Goal: Information Seeking & Learning: Get advice/opinions

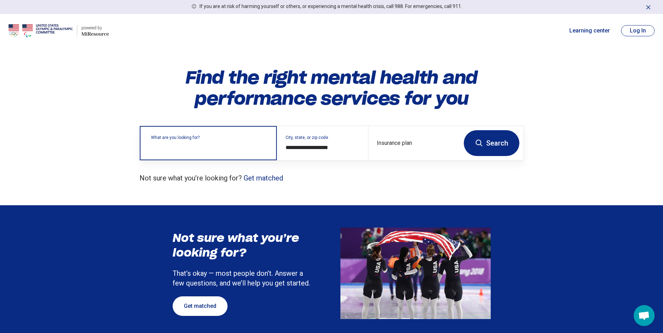
click at [240, 151] on div "What are you looking for?" at bounding box center [208, 143] width 137 height 34
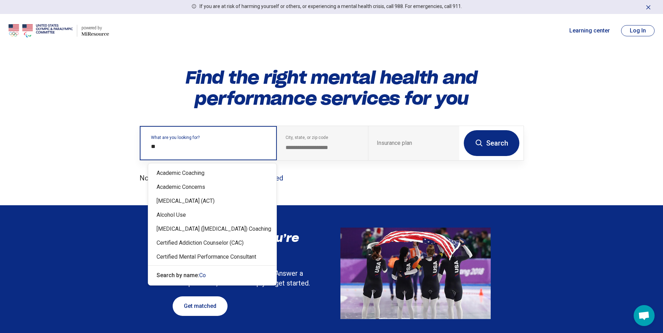
type input "*"
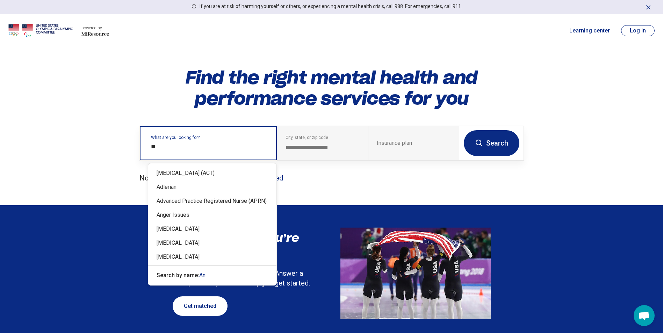
type input "***"
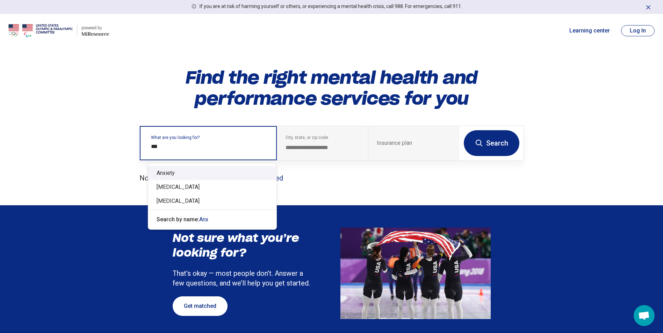
click at [183, 168] on div "Anxiety" at bounding box center [212, 173] width 128 height 14
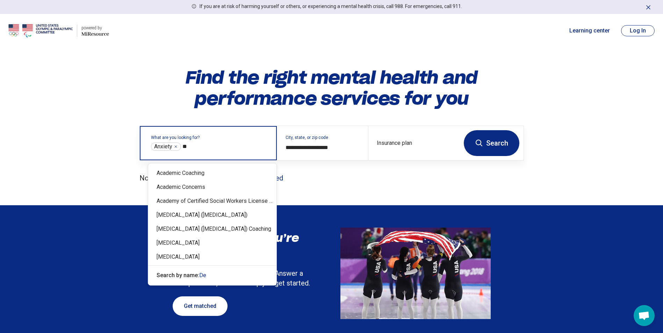
type input "***"
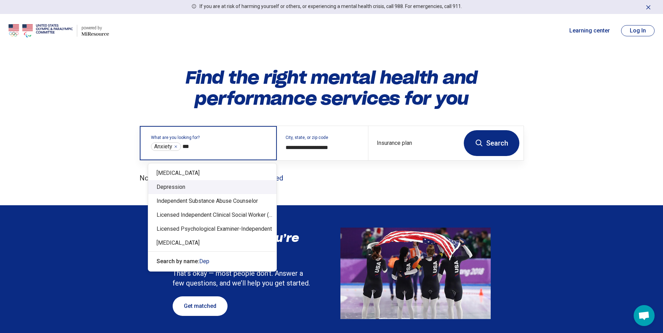
click at [175, 187] on div "Depression" at bounding box center [212, 187] width 128 height 14
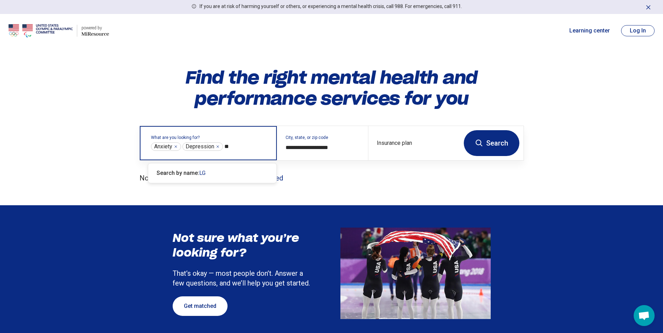
type input "*"
type input "******"
click at [215, 173] on span "[DEMOGRAPHIC_DATA]" at bounding box center [228, 173] width 58 height 7
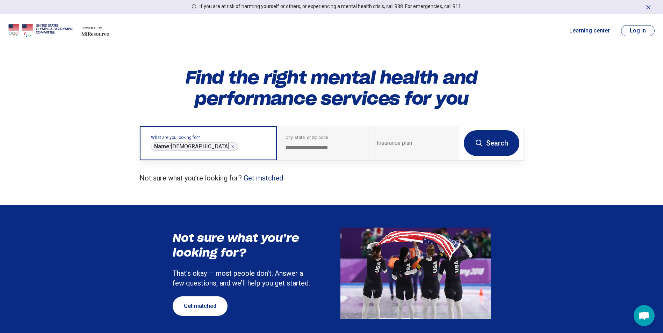
click at [231, 147] on icon "Remove" at bounding box center [233, 147] width 4 height 4
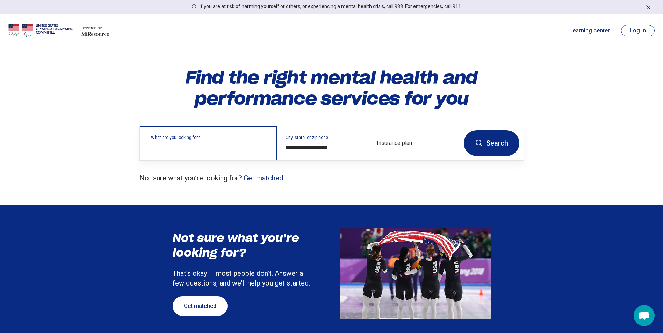
click at [195, 140] on label "What are you looking for?" at bounding box center [209, 138] width 117 height 4
click at [195, 144] on input "text" at bounding box center [209, 147] width 117 height 8
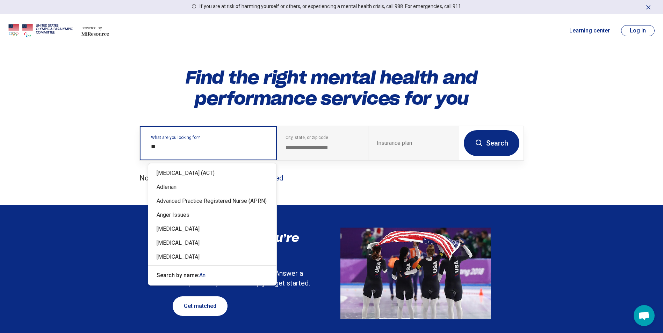
type input "***"
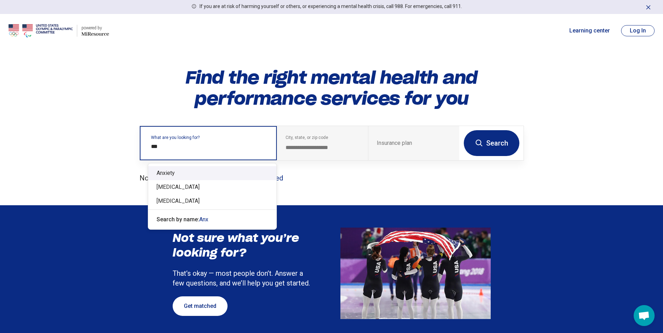
click at [181, 169] on div "Anxiety" at bounding box center [212, 173] width 128 height 14
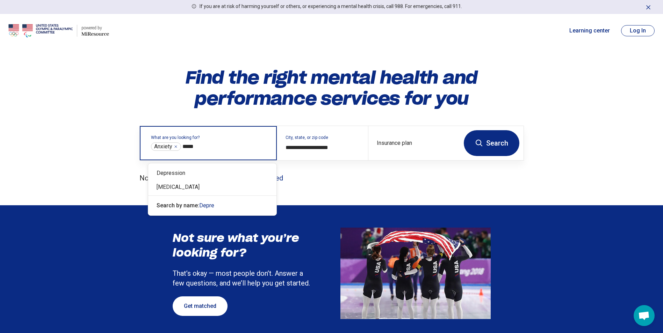
type input "******"
click at [178, 173] on div "Depression" at bounding box center [212, 173] width 128 height 14
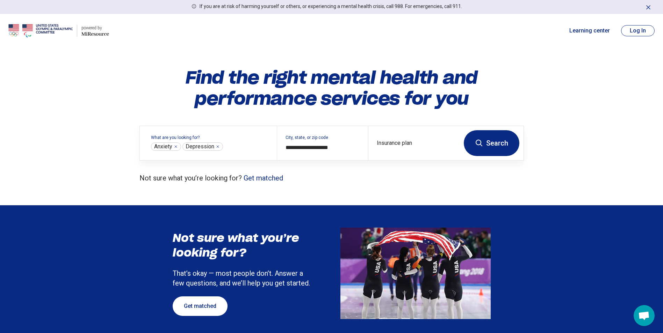
click at [500, 142] on button "Search" at bounding box center [492, 143] width 56 height 26
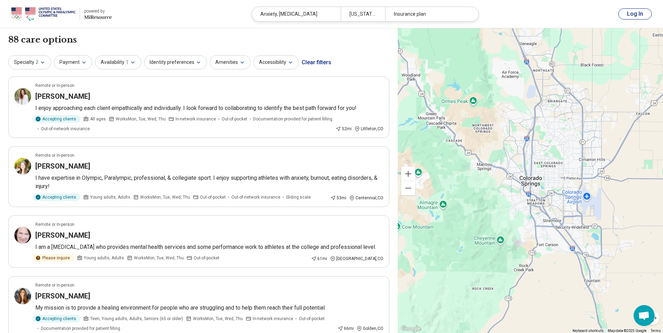
click at [74, 58] on button "Payment" at bounding box center [73, 62] width 38 height 14
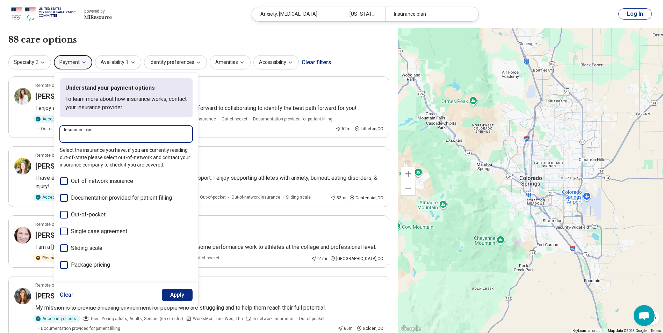
click at [124, 133] on input "Insurance plan" at bounding box center [126, 136] width 124 height 8
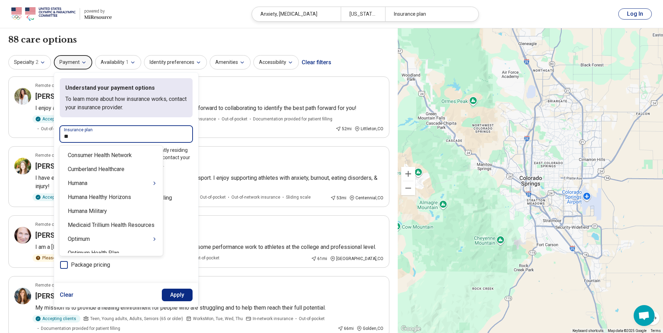
type input "***"
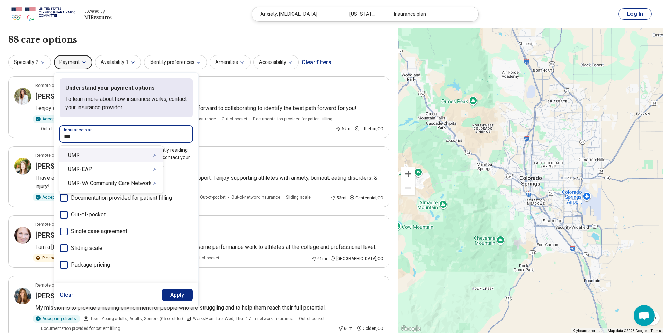
click at [145, 154] on div "UMR" at bounding box center [110, 156] width 103 height 14
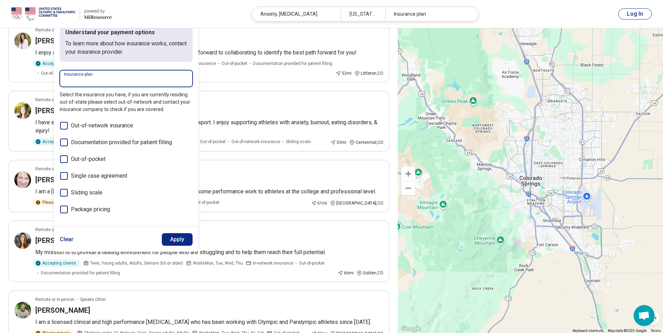
scroll to position [70, 0]
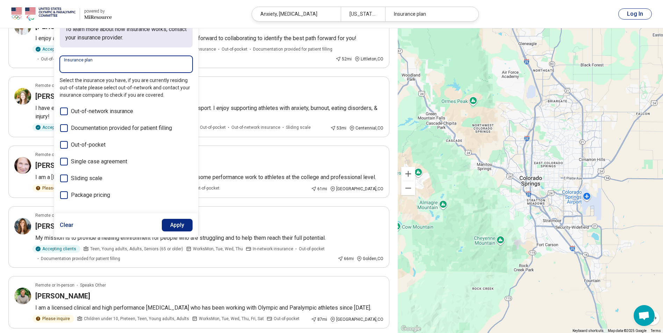
click at [86, 67] on input "Insurance plan" at bounding box center [126, 67] width 124 height 8
type input "*"
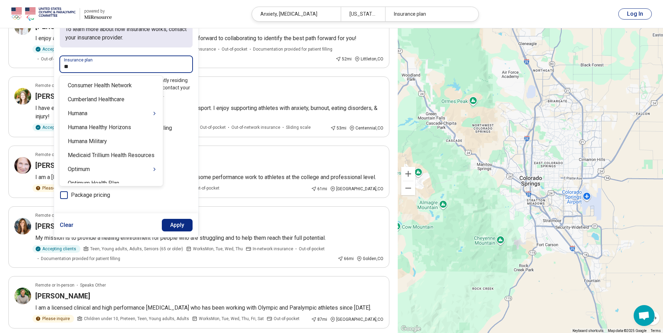
type input "***"
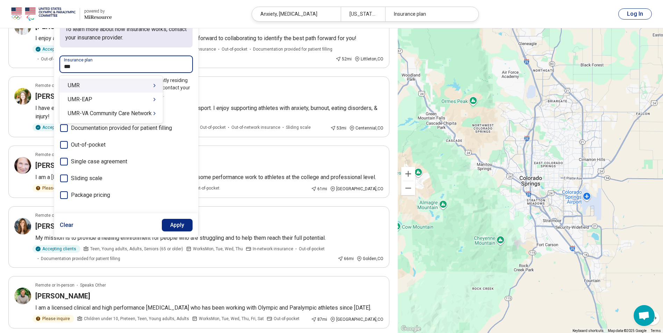
click at [84, 87] on div "UMR" at bounding box center [110, 86] width 103 height 14
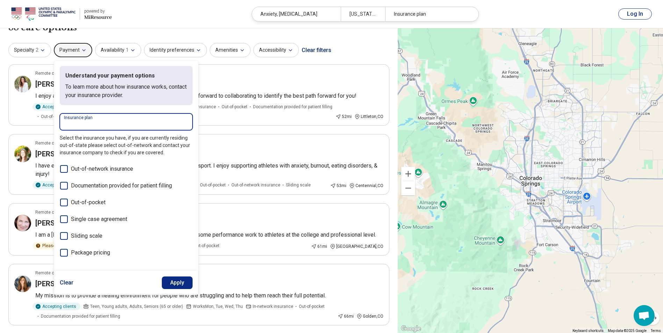
scroll to position [0, 0]
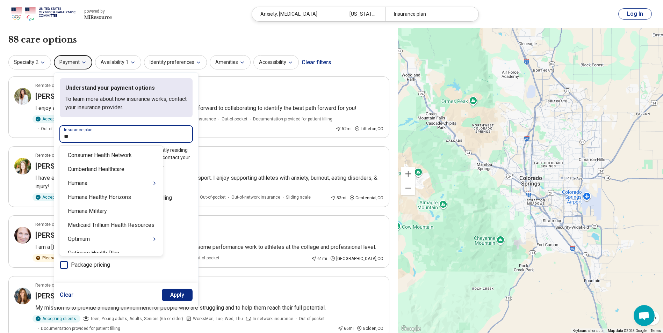
type input "***"
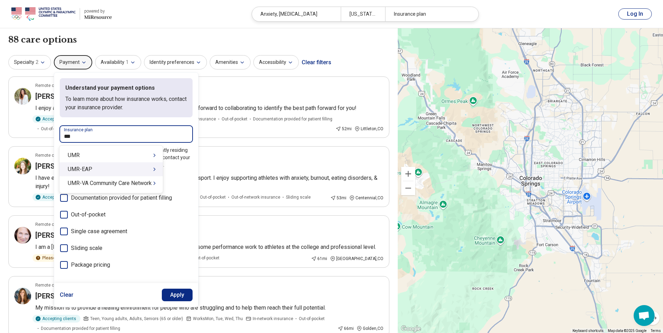
click at [147, 169] on div "UMR-EAP" at bounding box center [110, 169] width 103 height 14
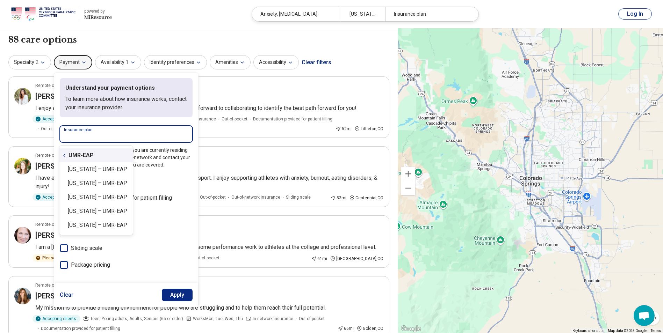
click at [64, 157] on icon "Suggestions" at bounding box center [65, 156] width 6 height 6
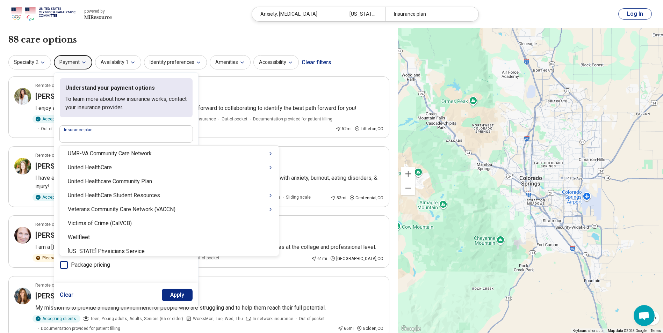
scroll to position [6912, 0]
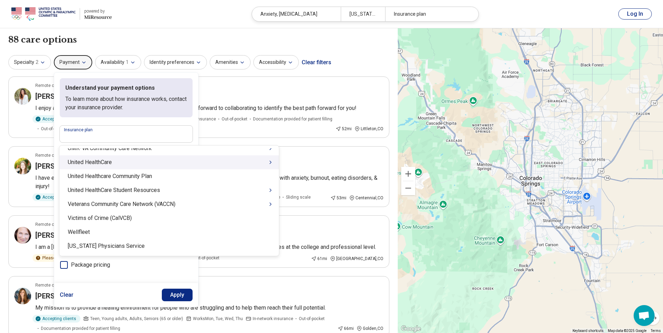
click at [192, 161] on div "United HealthCare" at bounding box center [168, 163] width 219 height 14
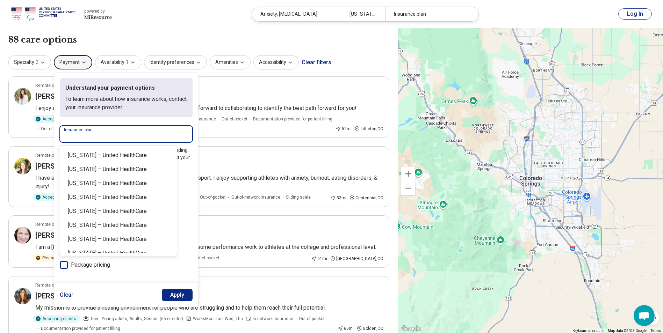
scroll to position [70, 0]
click at [386, 59] on div "Specialty 2 Payment Understand your payment options To learn more about how ins…" at bounding box center [198, 62] width 381 height 17
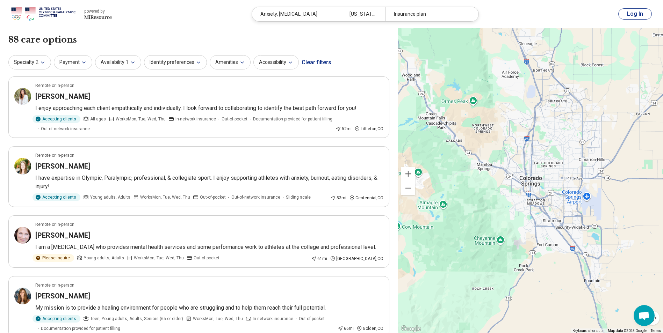
click at [132, 65] on icon "button" at bounding box center [133, 63] width 6 height 6
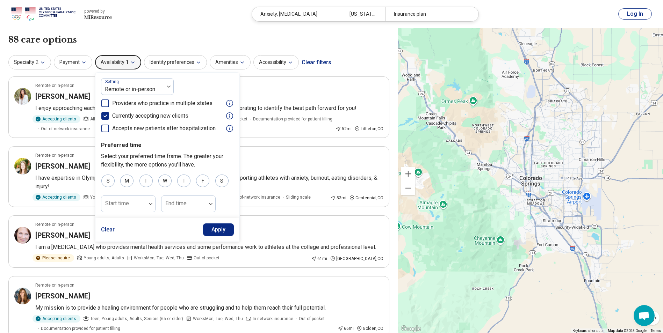
click at [132, 65] on icon "button" at bounding box center [133, 63] width 6 height 6
click at [189, 62] on button "Identity preferences" at bounding box center [175, 62] width 63 height 14
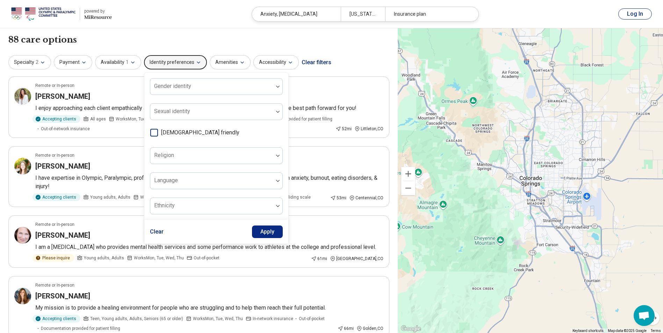
click at [150, 133] on icon at bounding box center [154, 133] width 8 height 8
click at [268, 228] on button "Apply" at bounding box center [267, 232] width 31 height 13
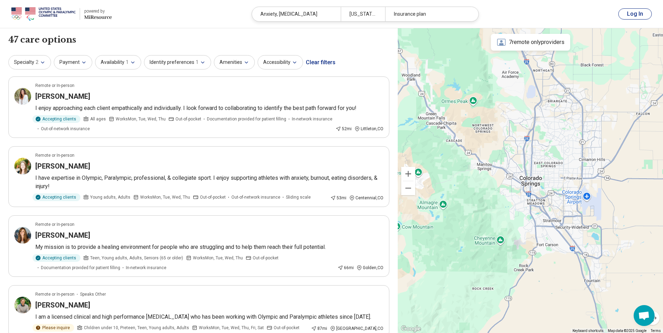
click at [203, 63] on button "Identity preferences 1" at bounding box center [177, 62] width 67 height 14
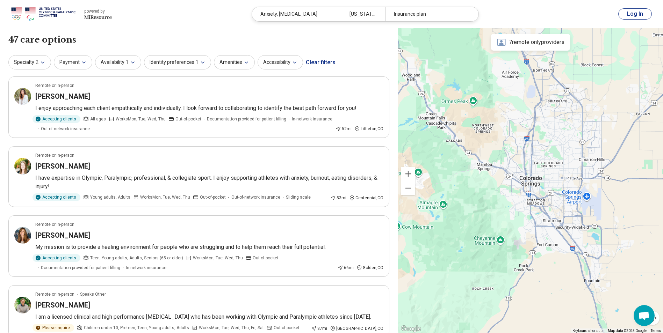
click at [232, 63] on button "Amenities" at bounding box center [234, 62] width 41 height 14
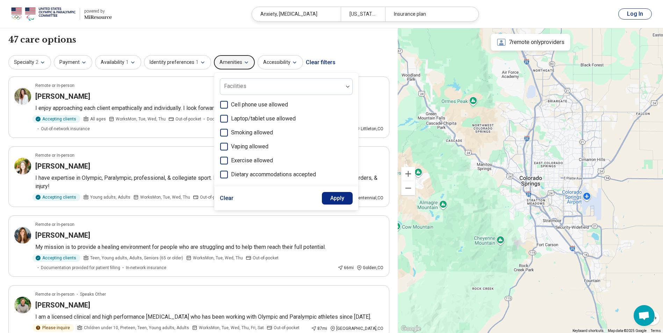
click at [283, 64] on button "Accessibility" at bounding box center [280, 62] width 45 height 14
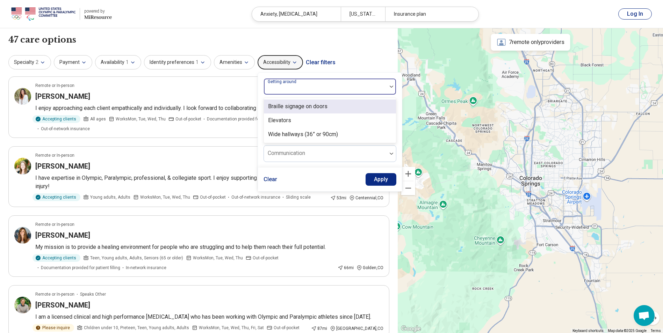
click at [285, 84] on label "Getting around" at bounding box center [283, 81] width 30 height 5
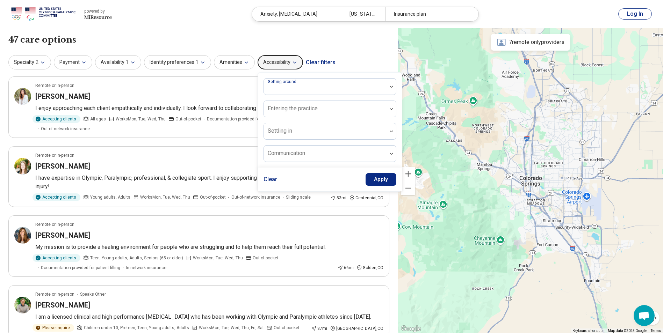
click at [287, 135] on div at bounding box center [325, 134] width 117 height 10
click at [283, 153] on div "Communication" at bounding box center [329, 153] width 133 height 17
click at [283, 153] on div at bounding box center [325, 157] width 117 height 10
